Goal: Transaction & Acquisition: Purchase product/service

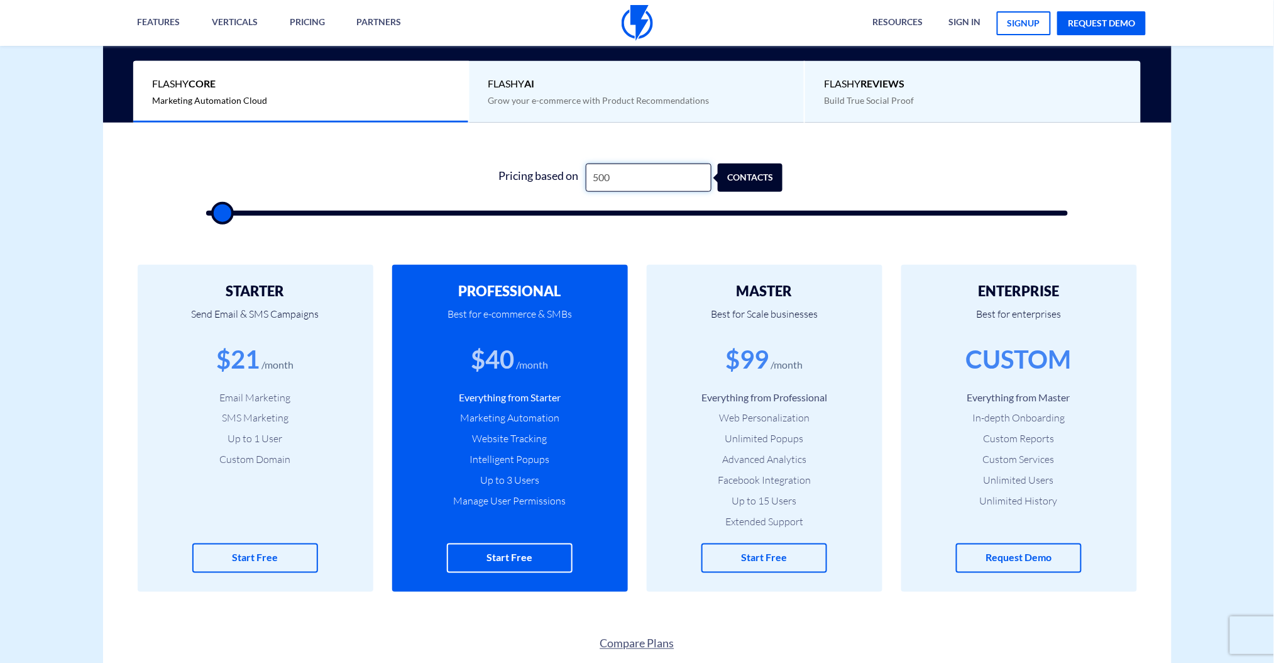
click at [646, 189] on input "500" at bounding box center [649, 177] width 126 height 28
type input "1"
type input "500"
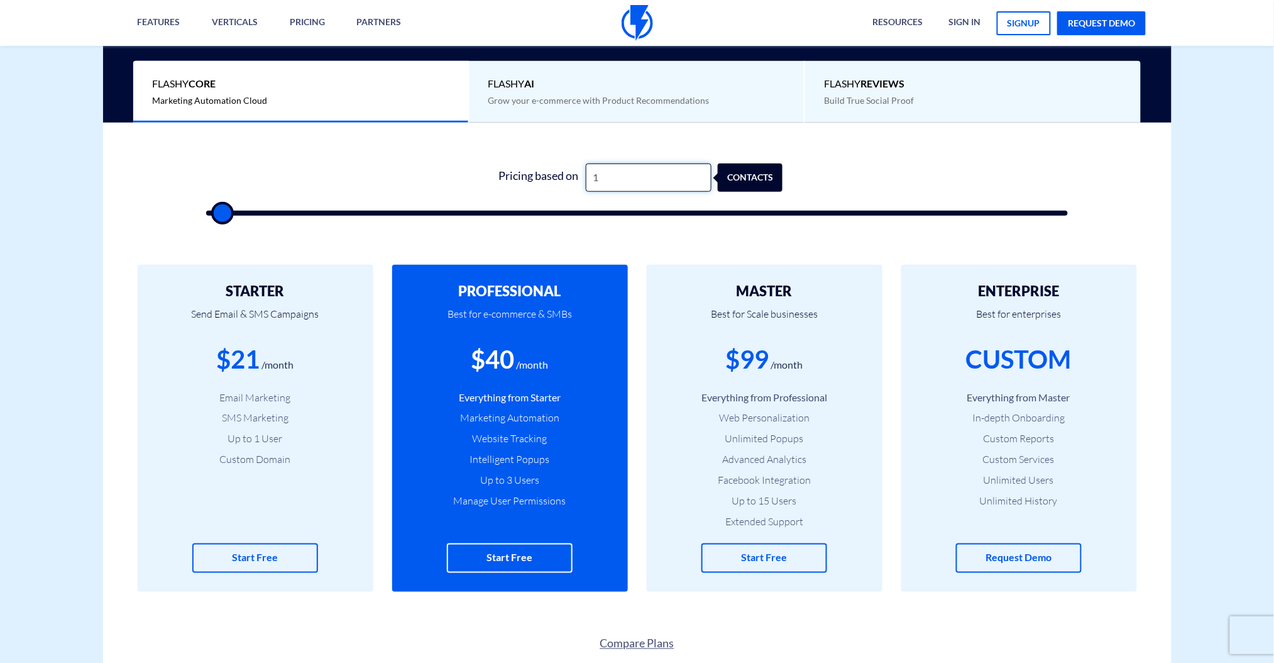
type input "10"
type input "500"
type input "100"
type input "500"
type input "1,000"
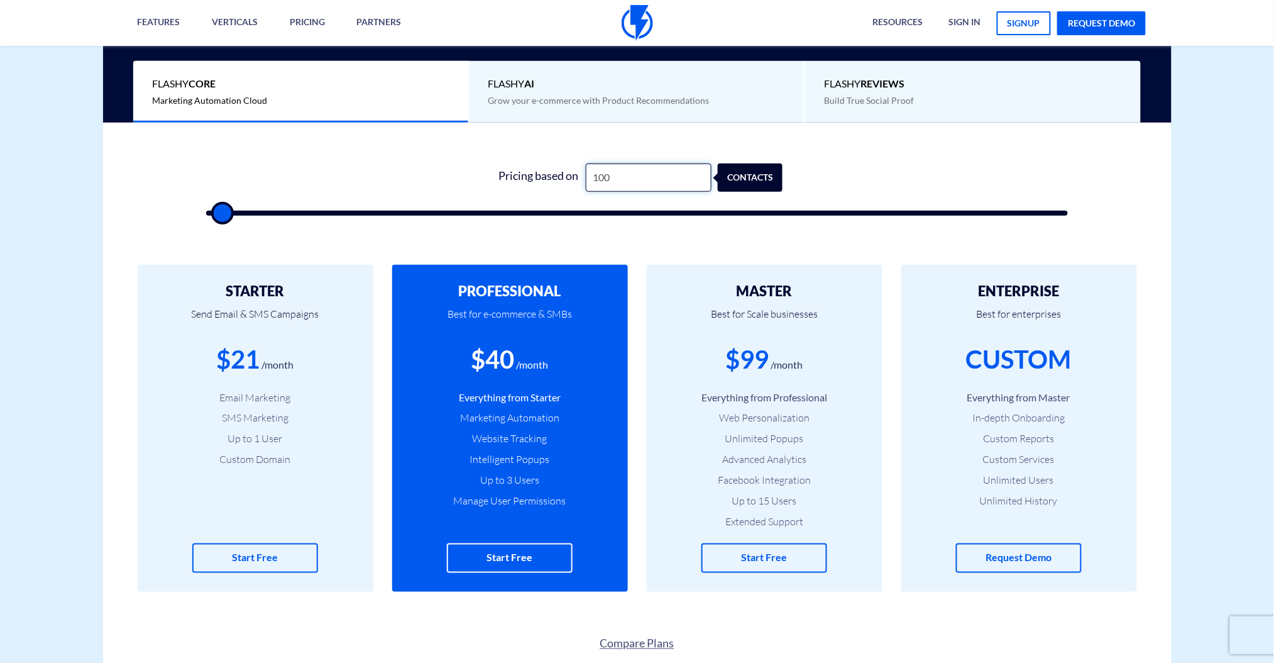
type input "1000"
drag, startPoint x: 646, startPoint y: 189, endPoint x: 558, endPoint y: 202, distance: 89.0
click at [558, 202] on form "0 Pricing based on 1,000 contacts" at bounding box center [637, 189] width 863 height 52
type input "1"
type input "500"
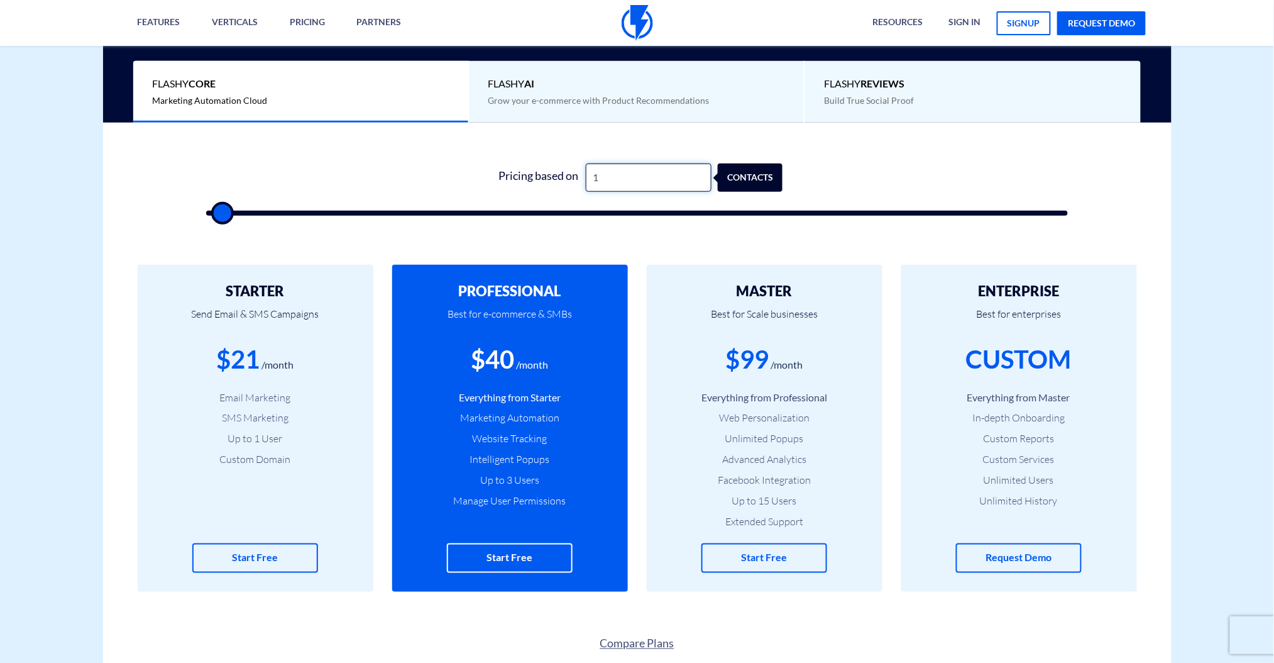
type input "15"
type input "500"
type input "150"
type input "500"
type input "1,500"
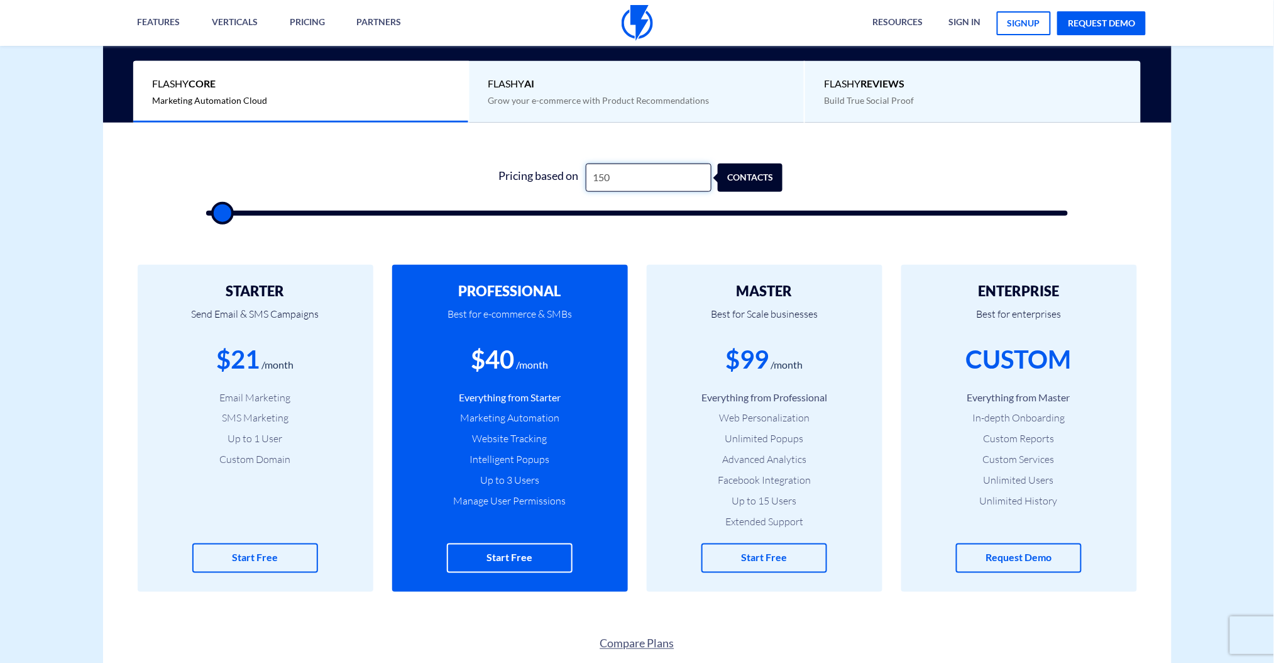
type input "1500"
type input "1,500"
click at [1012, 184] on form "0 Pricing based on 1,500 contacts" at bounding box center [637, 189] width 863 height 52
